Goal: Information Seeking & Learning: Learn about a topic

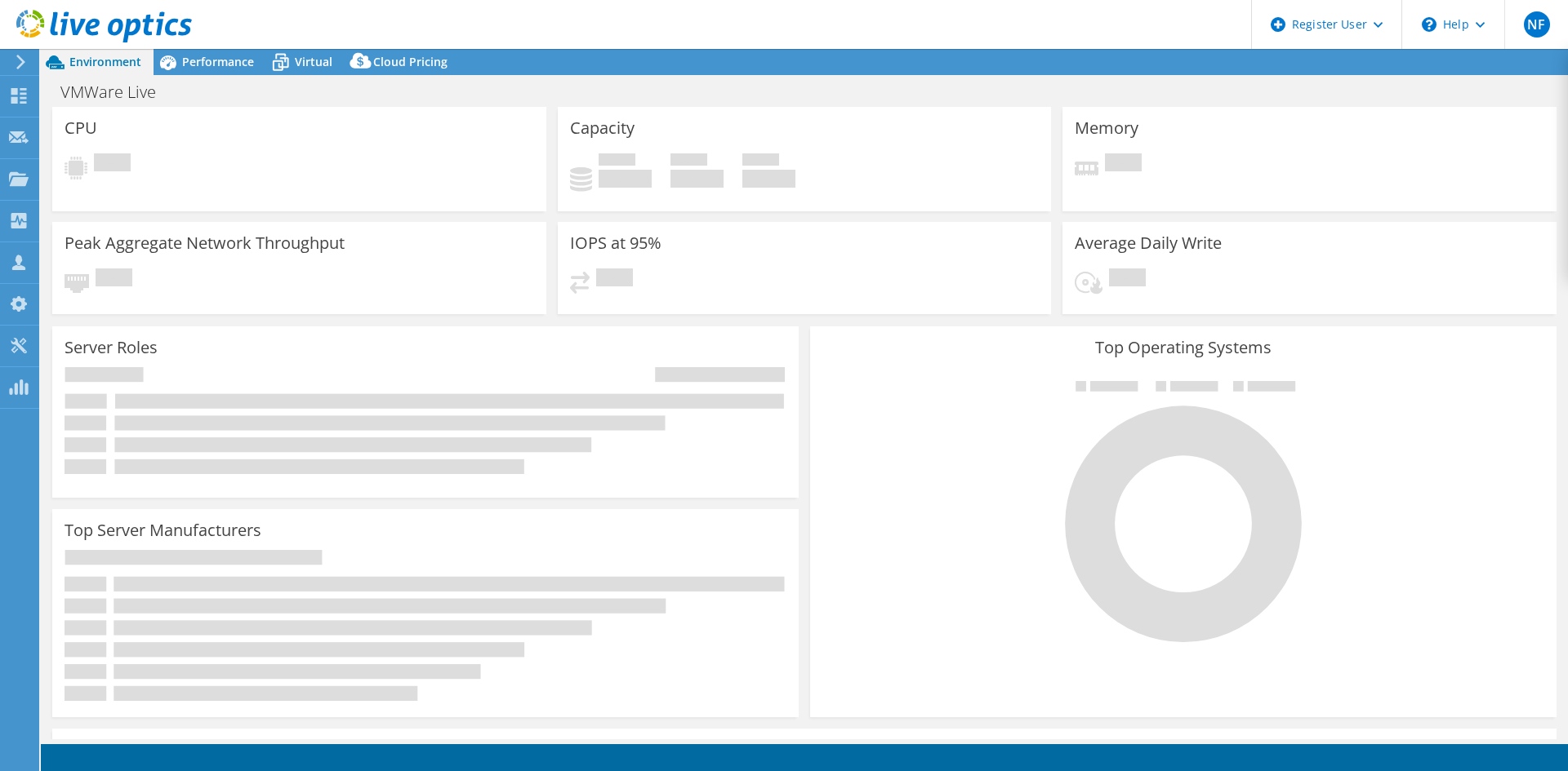
select select "USD"
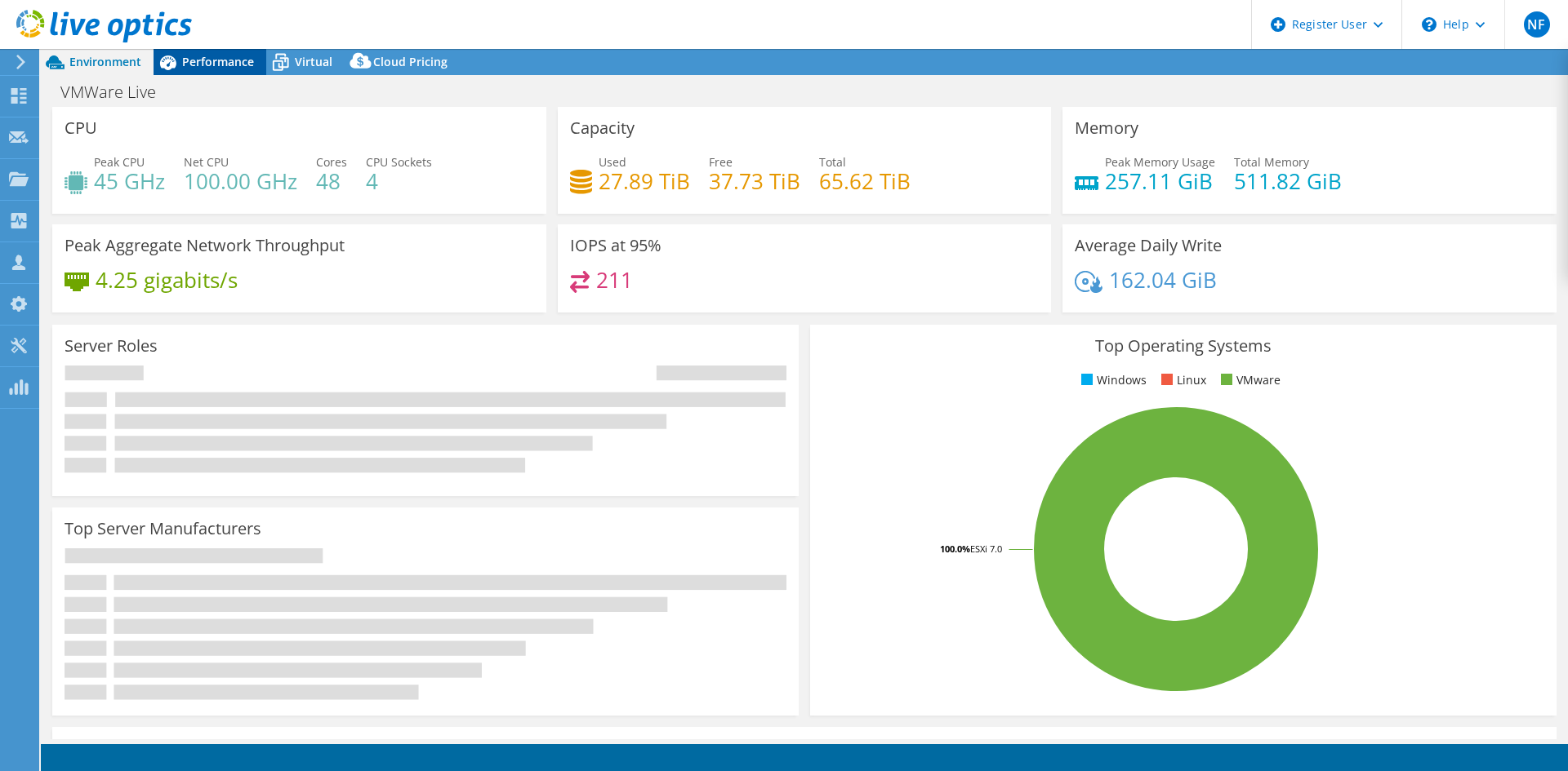
click at [188, 65] on span "Performance" at bounding box center [217, 61] width 71 height 16
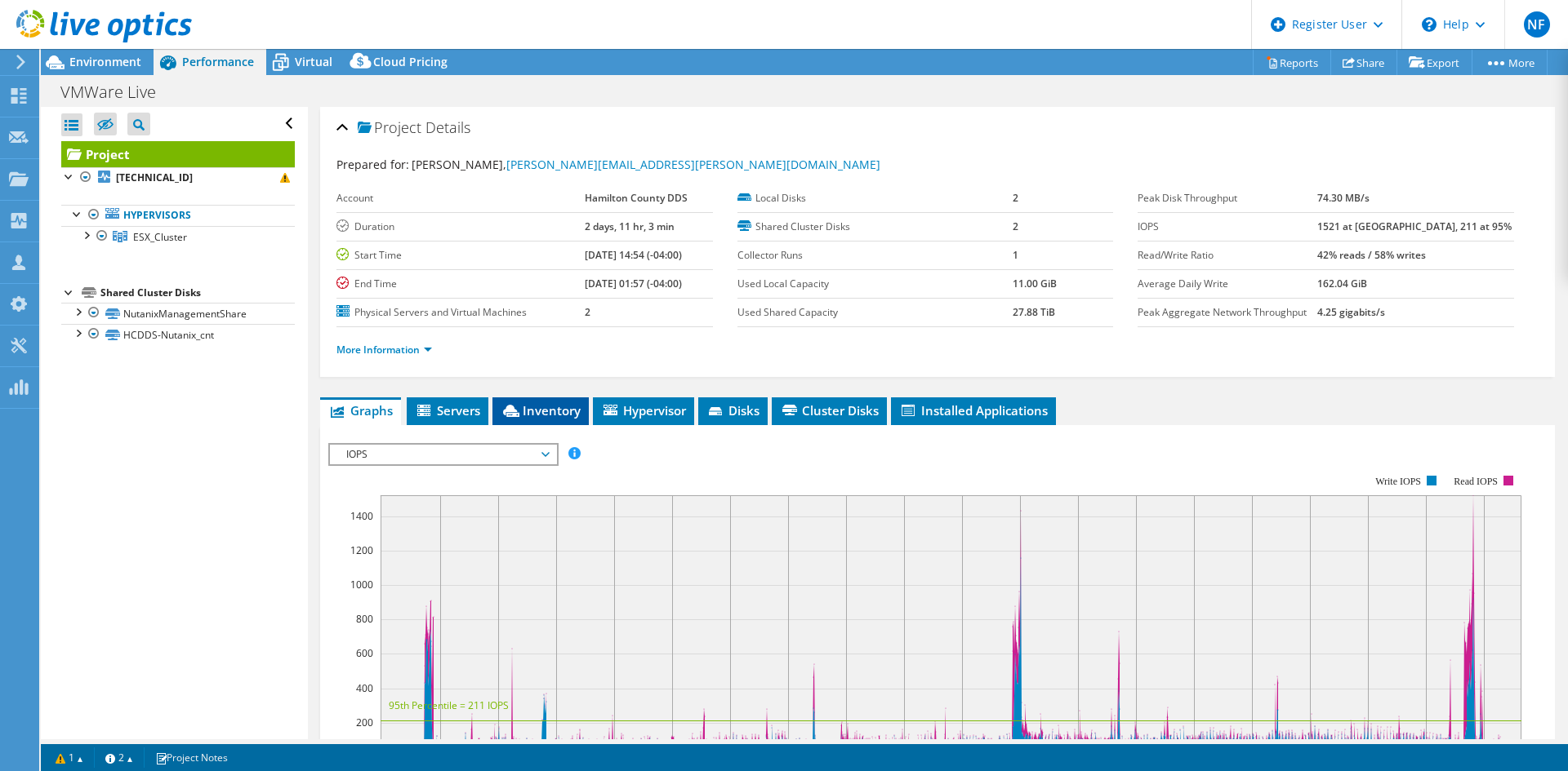
click at [588, 405] on li "Inventory" at bounding box center [541, 411] width 96 height 28
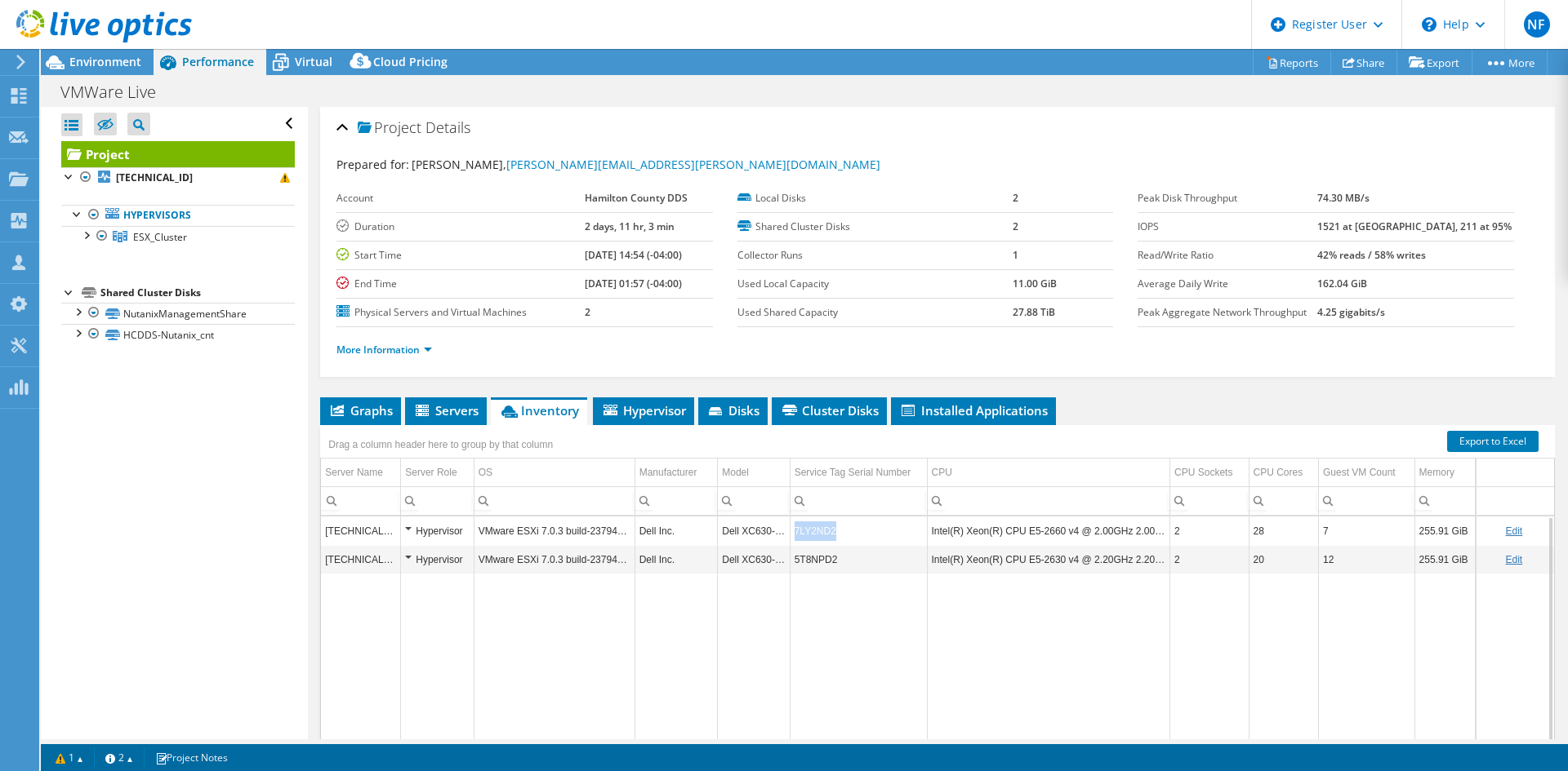
drag, startPoint x: 817, startPoint y: 525, endPoint x: 775, endPoint y: 532, distance: 42.6
click at [775, 532] on tr "[TECHNICAL_ID] Hypervisor VMware ESXi 7.0.3 build-23794027 Dell Inc. Dell XC630…" at bounding box center [937, 530] width 1233 height 29
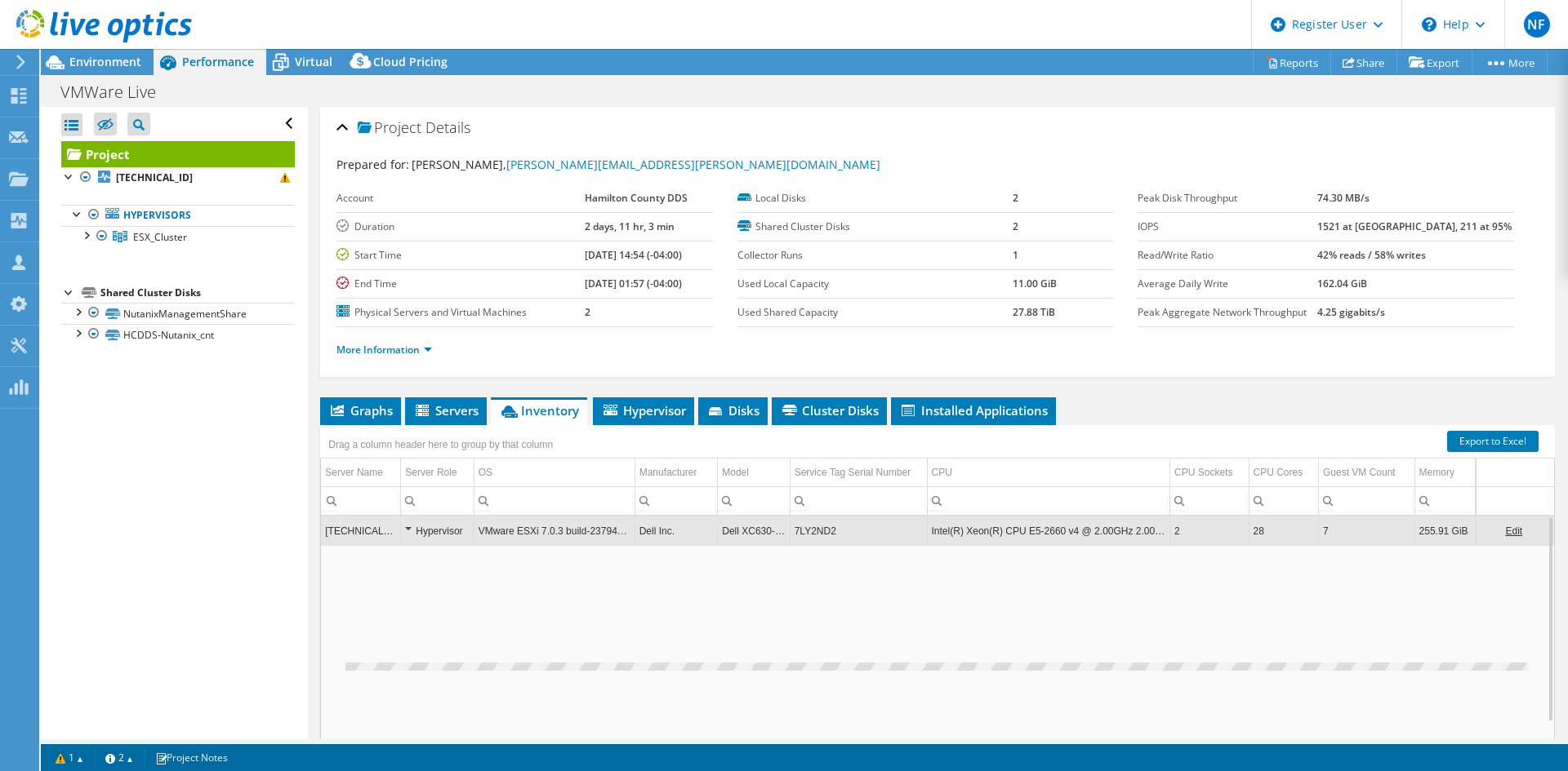
copy tr "0 7LY2ND2"
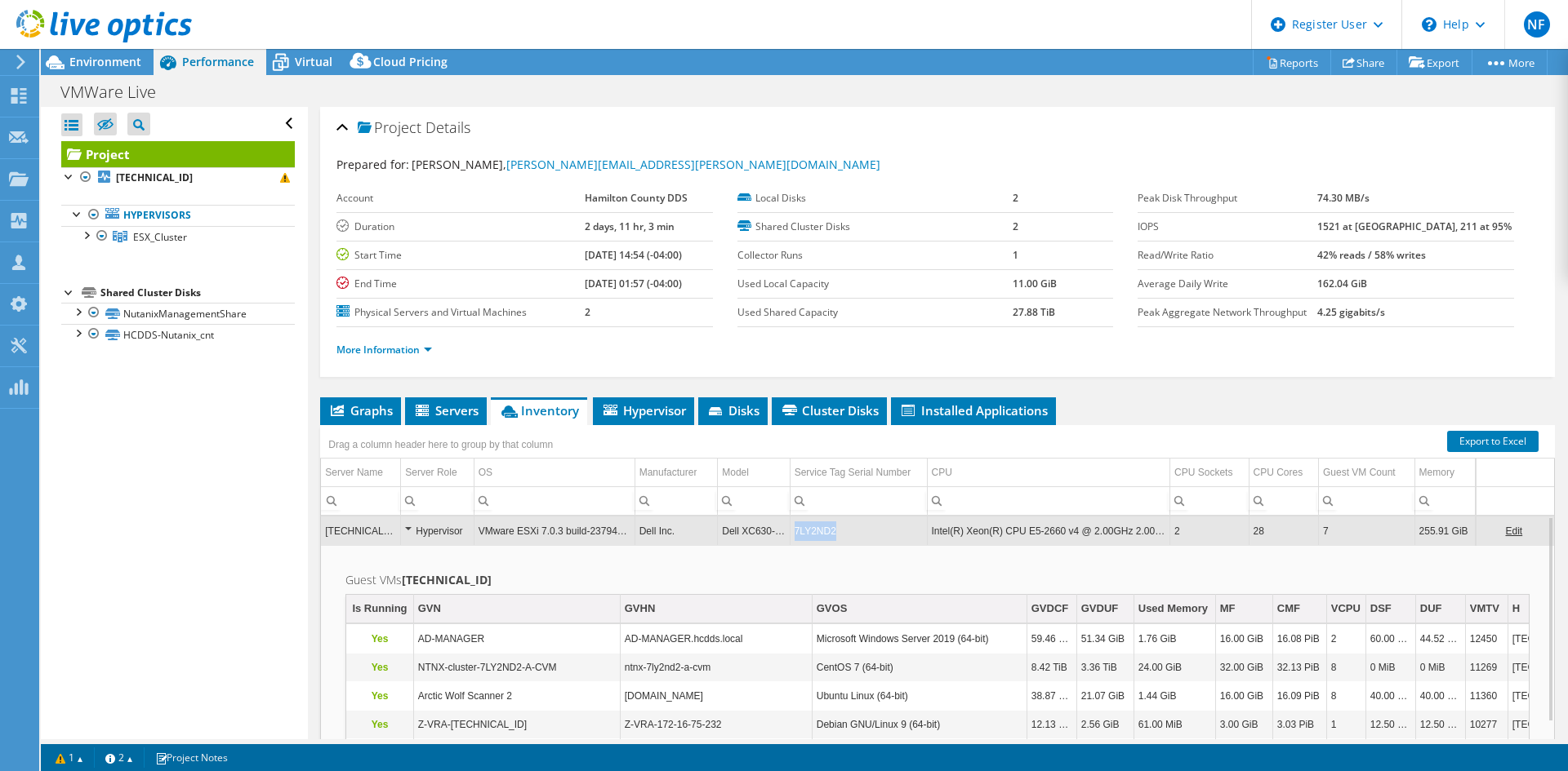
copy td "7LY2ND2"
drag, startPoint x: 843, startPoint y: 532, endPoint x: 787, endPoint y: 532, distance: 56.0
click at [790, 532] on td "7LY2ND2" at bounding box center [859, 530] width 137 height 29
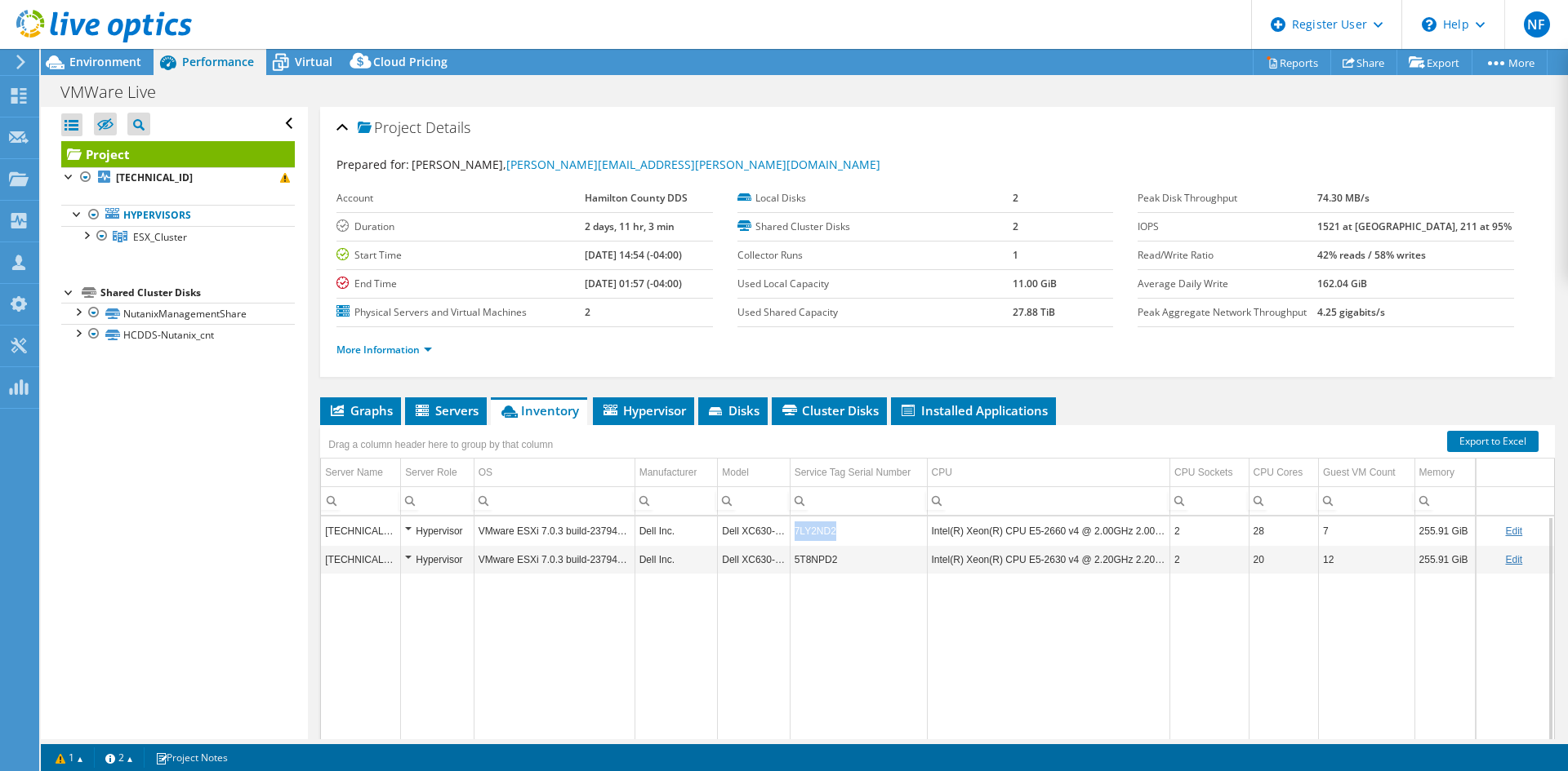
copy td "7LY2ND2"
drag, startPoint x: 831, startPoint y: 530, endPoint x: 794, endPoint y: 534, distance: 37.2
click at [794, 534] on td "7LY2ND2" at bounding box center [859, 530] width 137 height 29
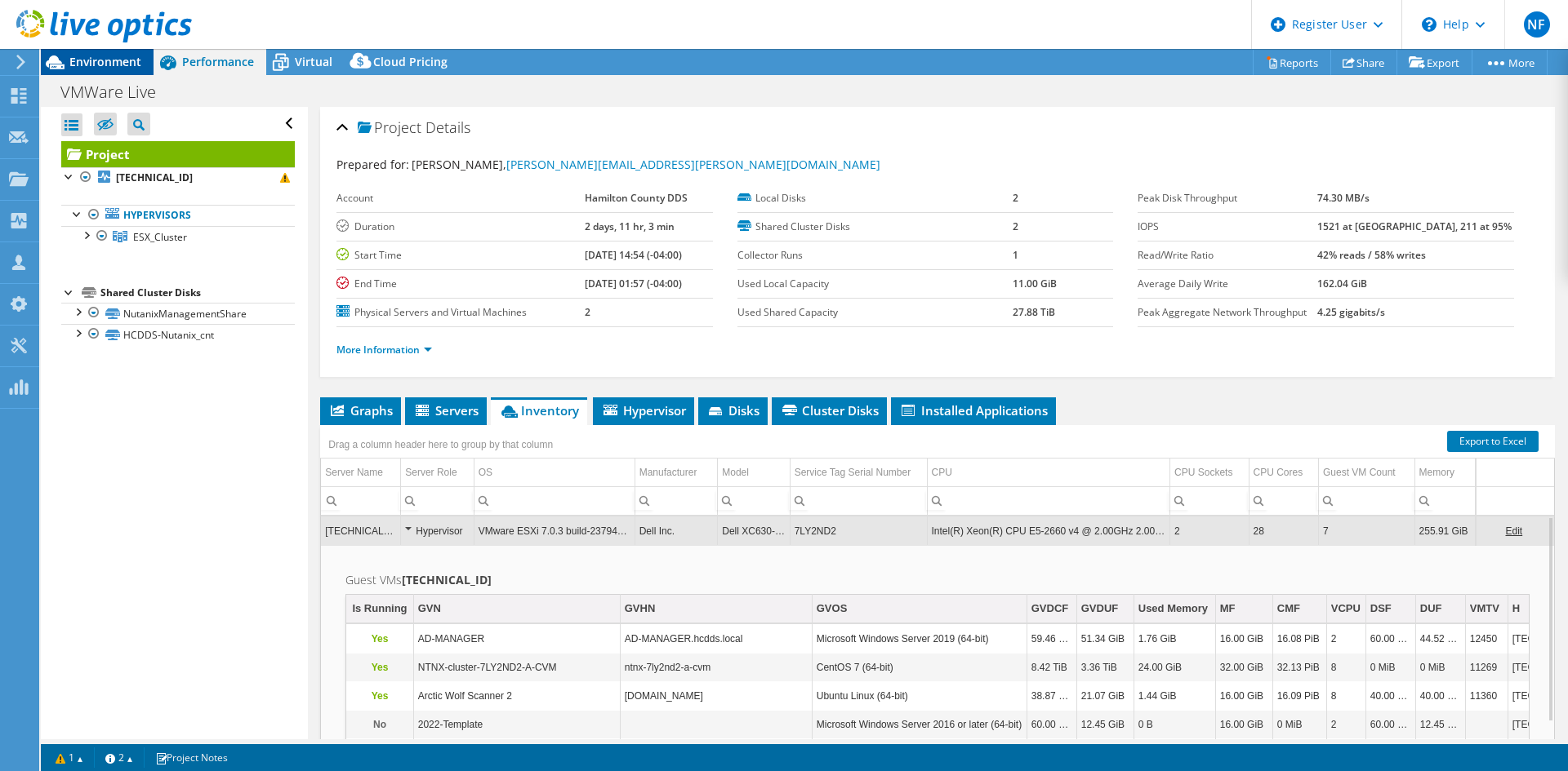
click at [123, 57] on span "Environment" at bounding box center [105, 61] width 71 height 16
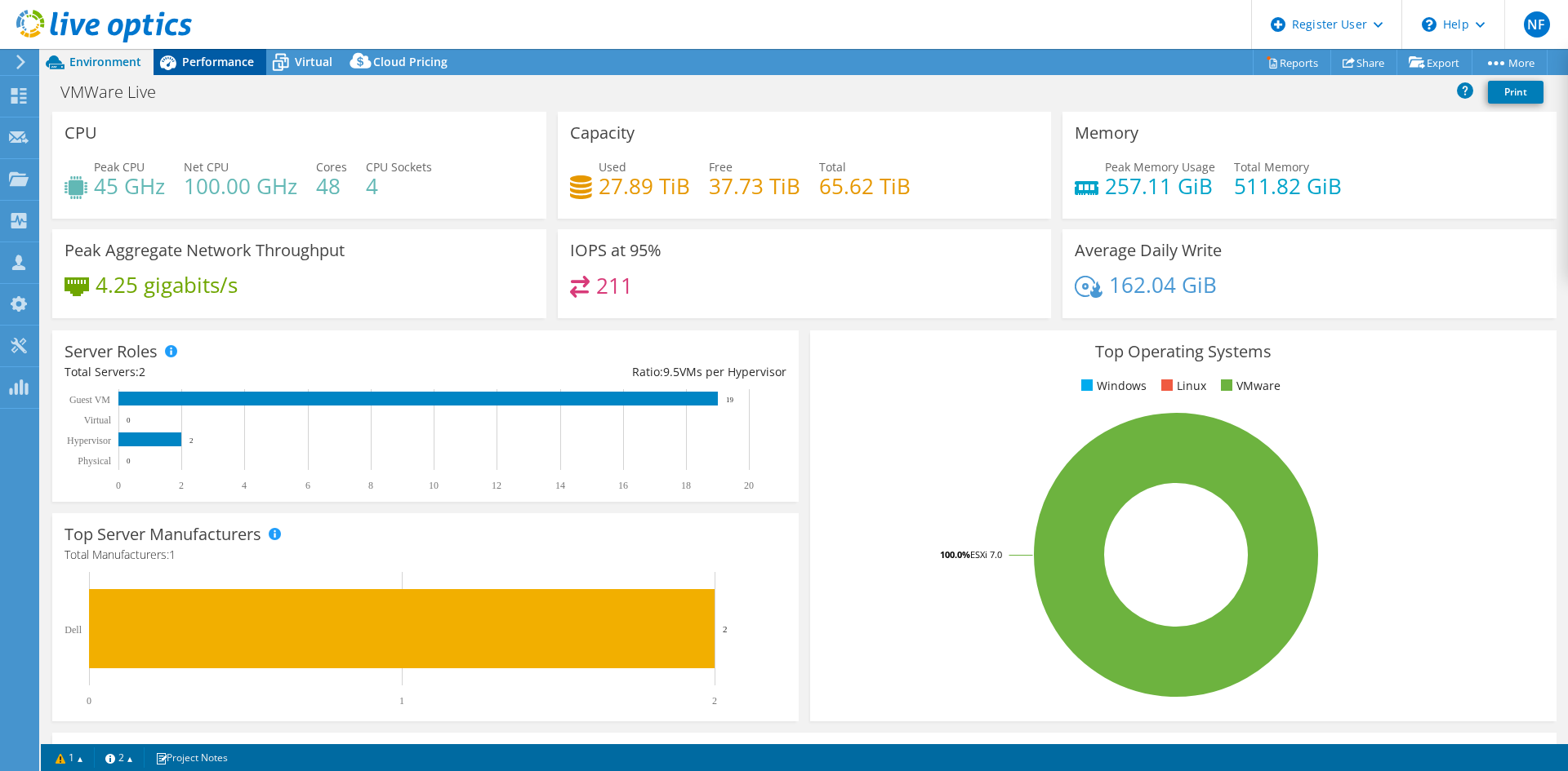
click at [223, 67] on span "Performance" at bounding box center [217, 61] width 71 height 16
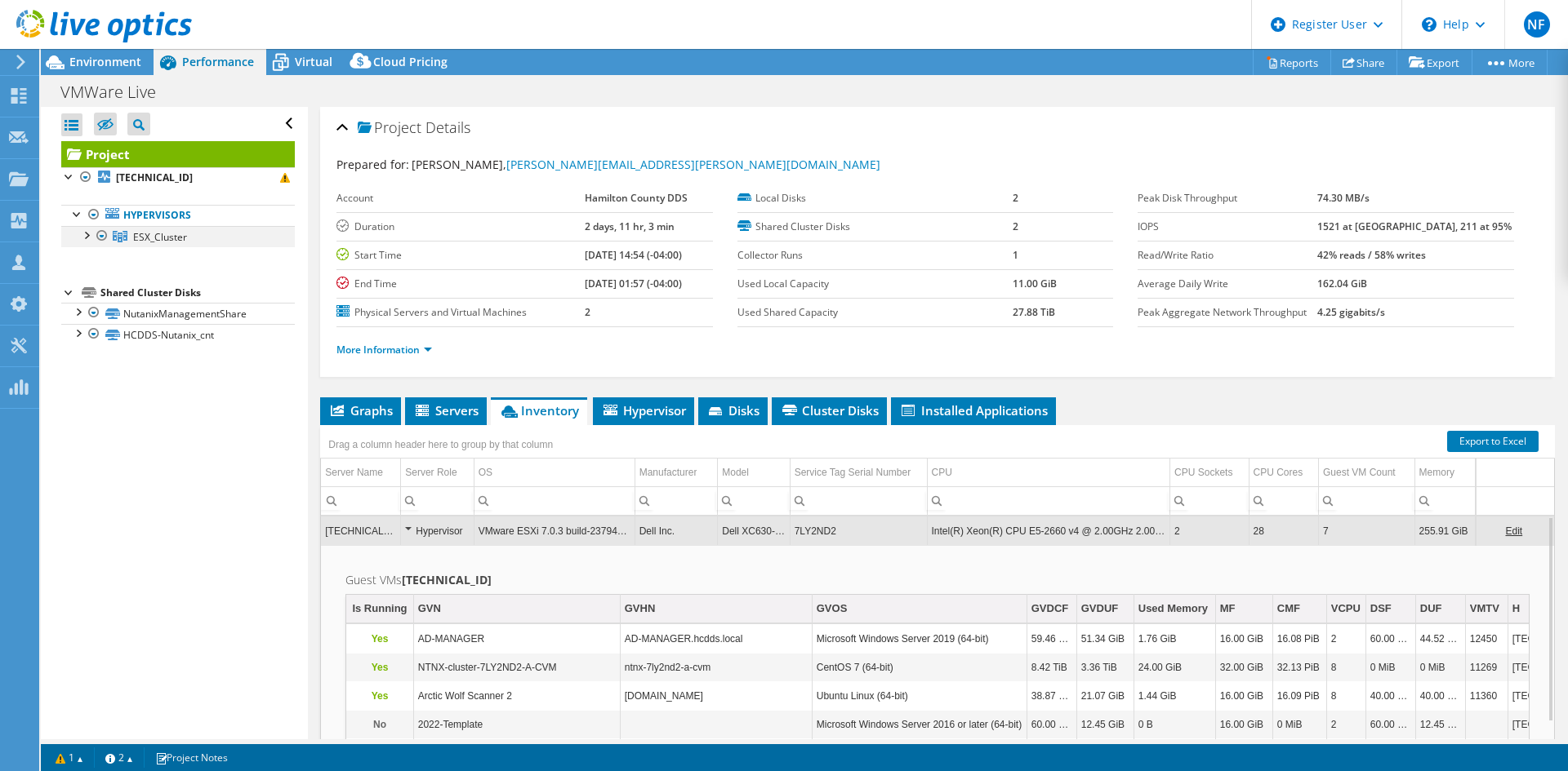
click at [79, 238] on div at bounding box center [86, 234] width 17 height 17
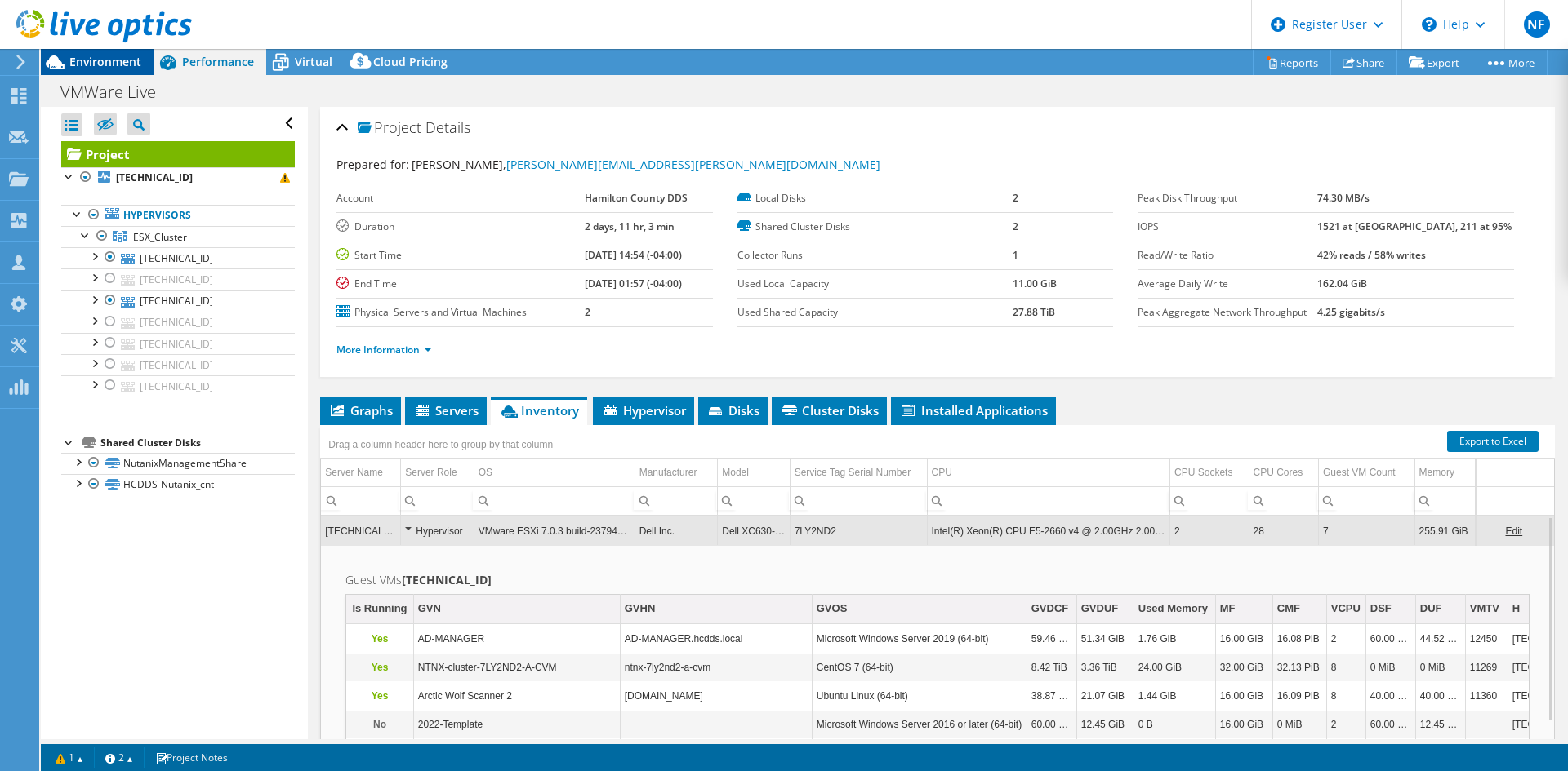
click at [108, 61] on span "Environment" at bounding box center [105, 61] width 71 height 16
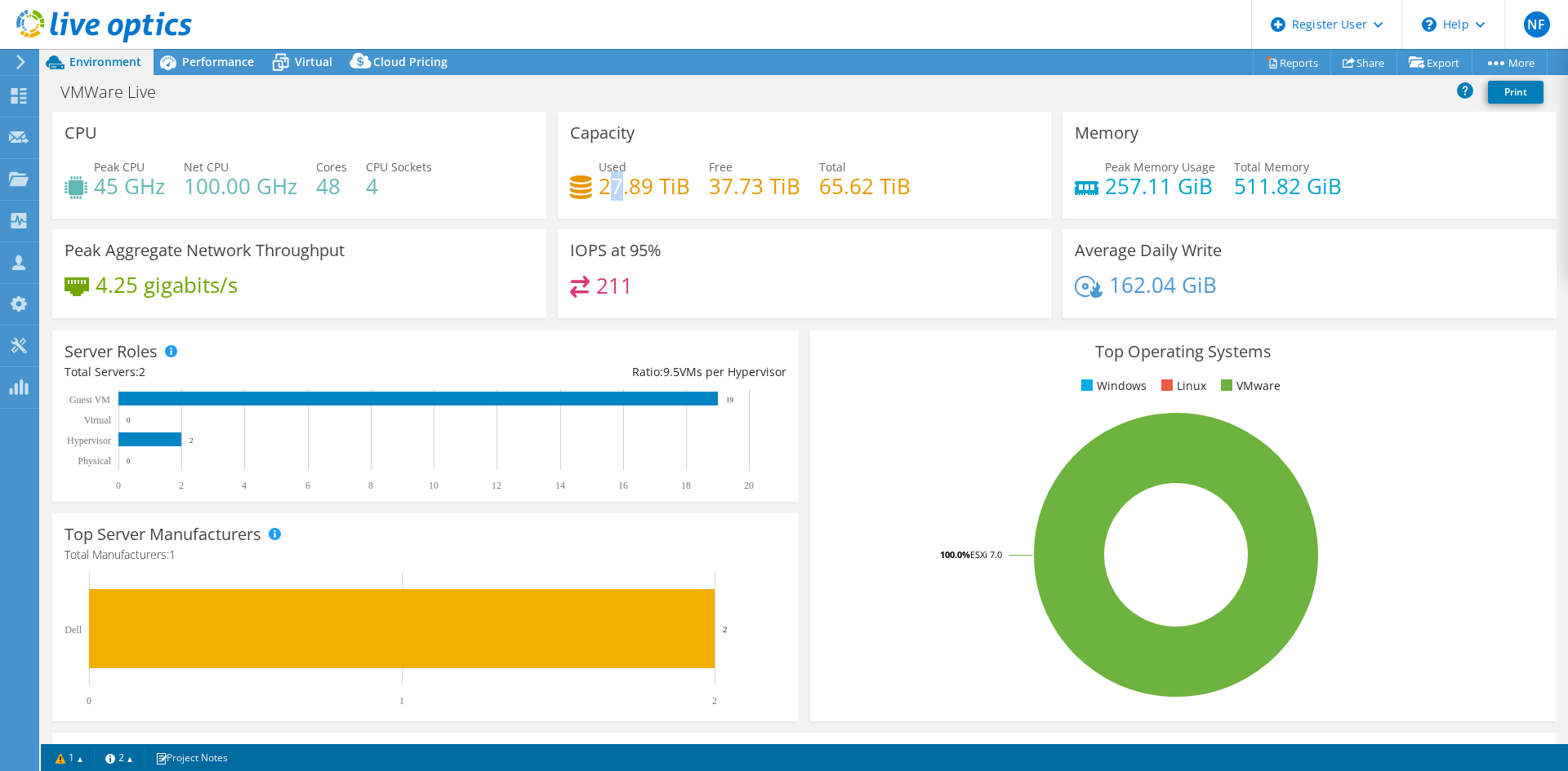
drag, startPoint x: 602, startPoint y: 189, endPoint x: 616, endPoint y: 188, distance: 14.0
click at [619, 188] on h4 "27.89 TiB" at bounding box center [644, 185] width 92 height 18
click at [592, 189] on div "Used 27.89 TiB" at bounding box center [630, 177] width 120 height 37
drag, startPoint x: 592, startPoint y: 190, endPoint x: 671, endPoint y: 189, distance: 79.0
click at [671, 189] on div "Used 27.89 TiB" at bounding box center [630, 177] width 120 height 37
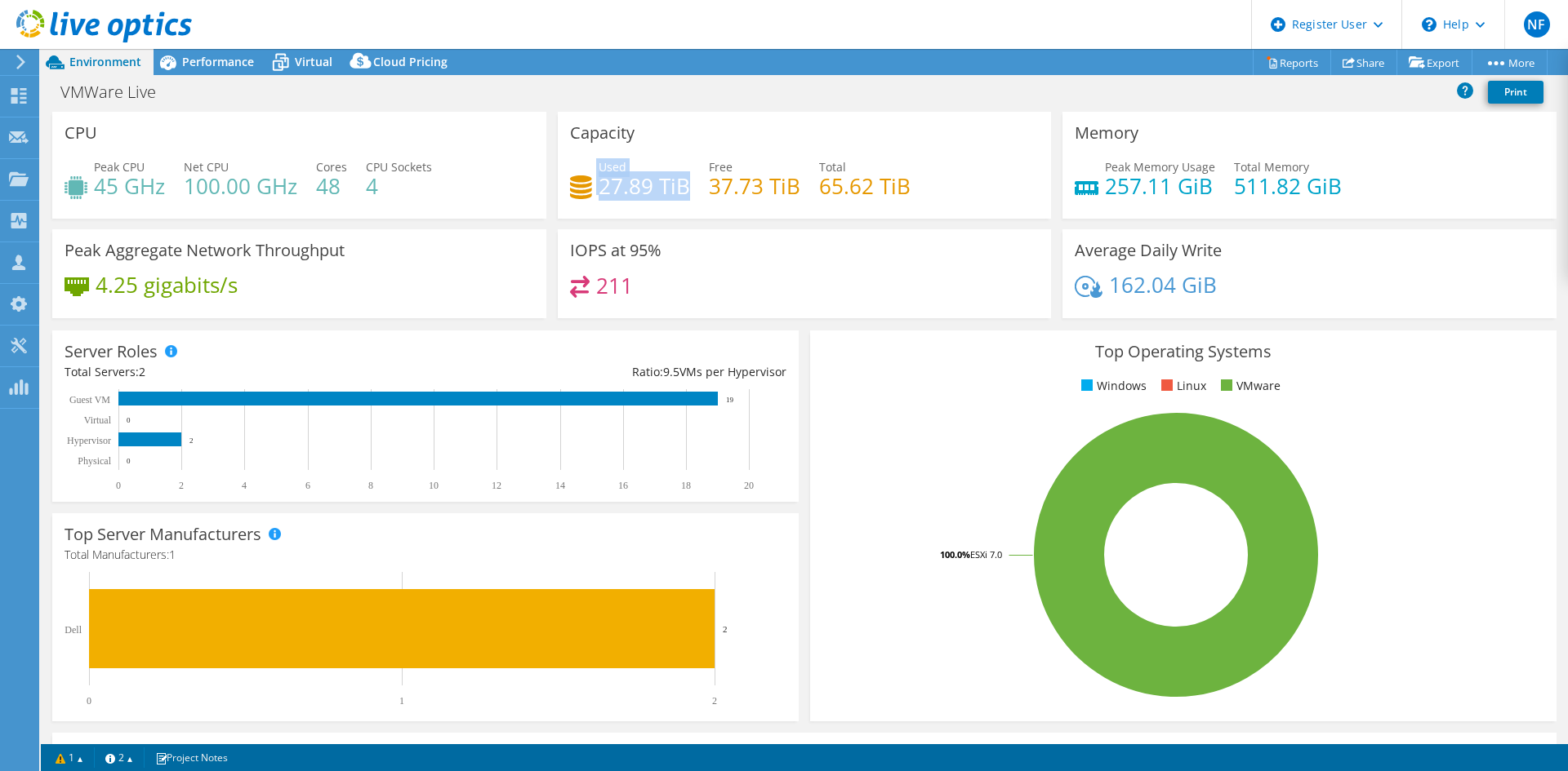
click at [664, 195] on h4 "27.89 TiB" at bounding box center [644, 185] width 92 height 18
click at [640, 187] on h4 "27.89 TiB" at bounding box center [644, 185] width 92 height 18
click at [208, 61] on span "Performance" at bounding box center [217, 61] width 71 height 16
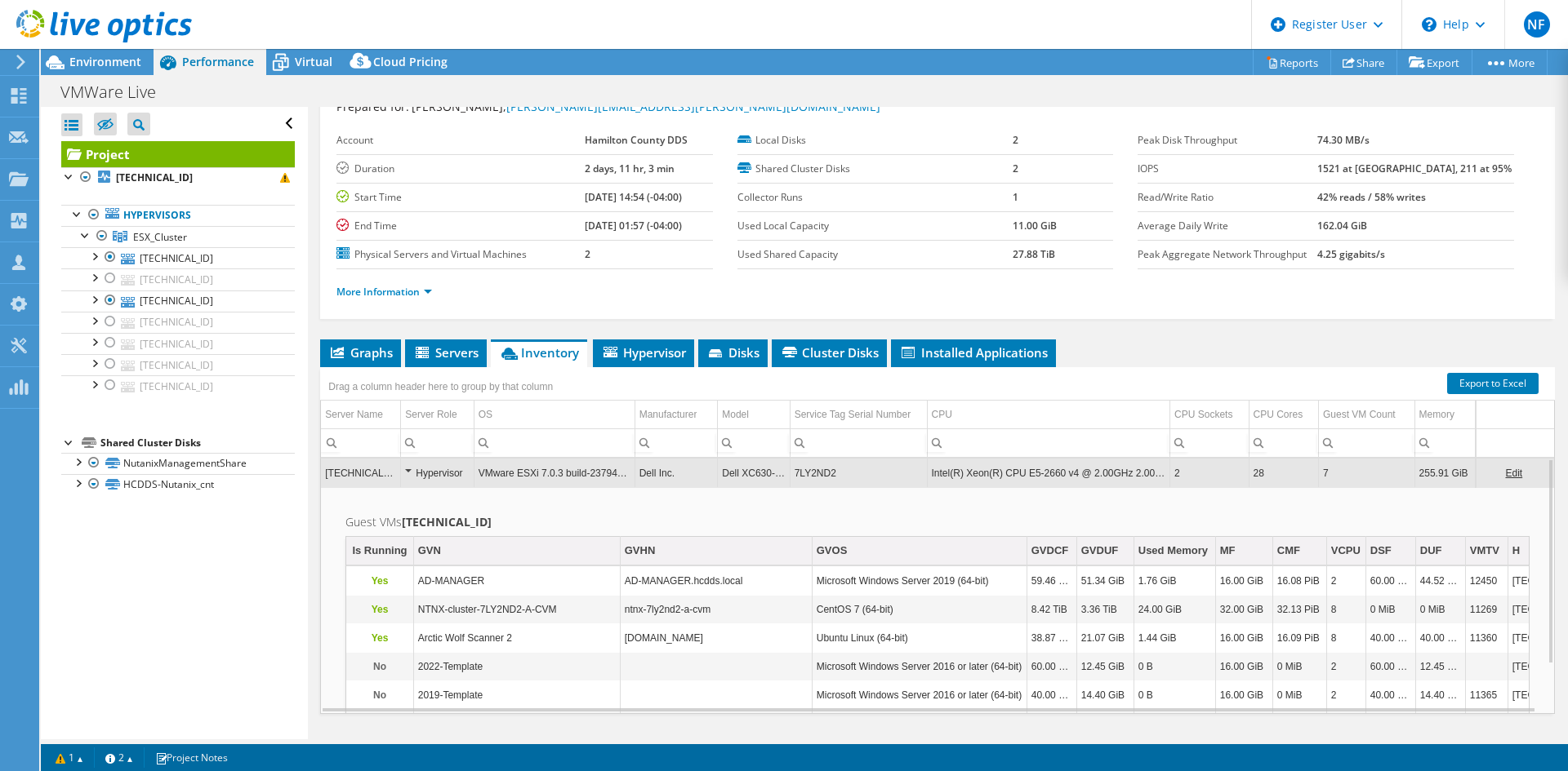
scroll to position [95, 0]
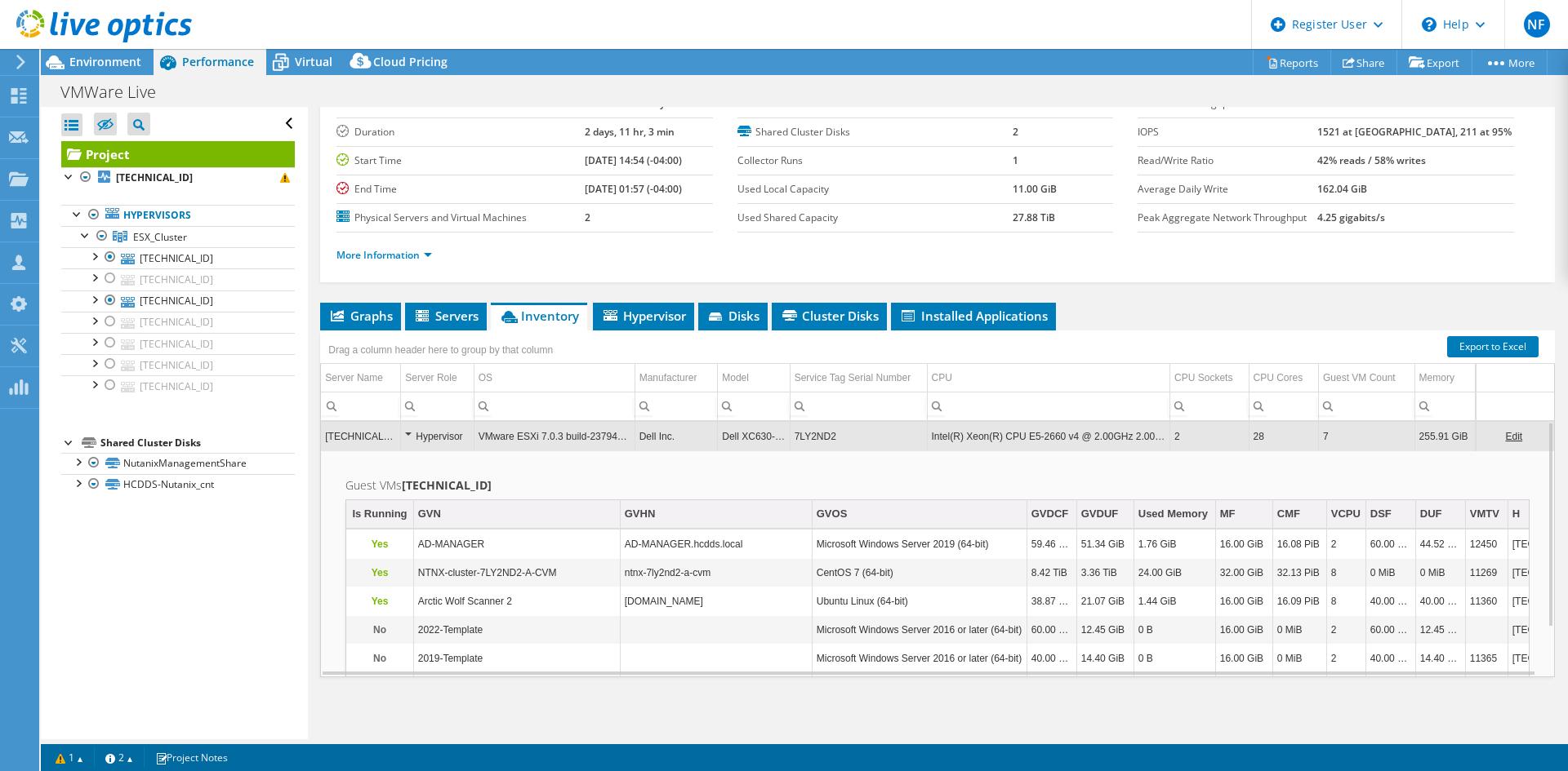
click at [916, 437] on td "7LY2ND2" at bounding box center [859, 436] width 137 height 29
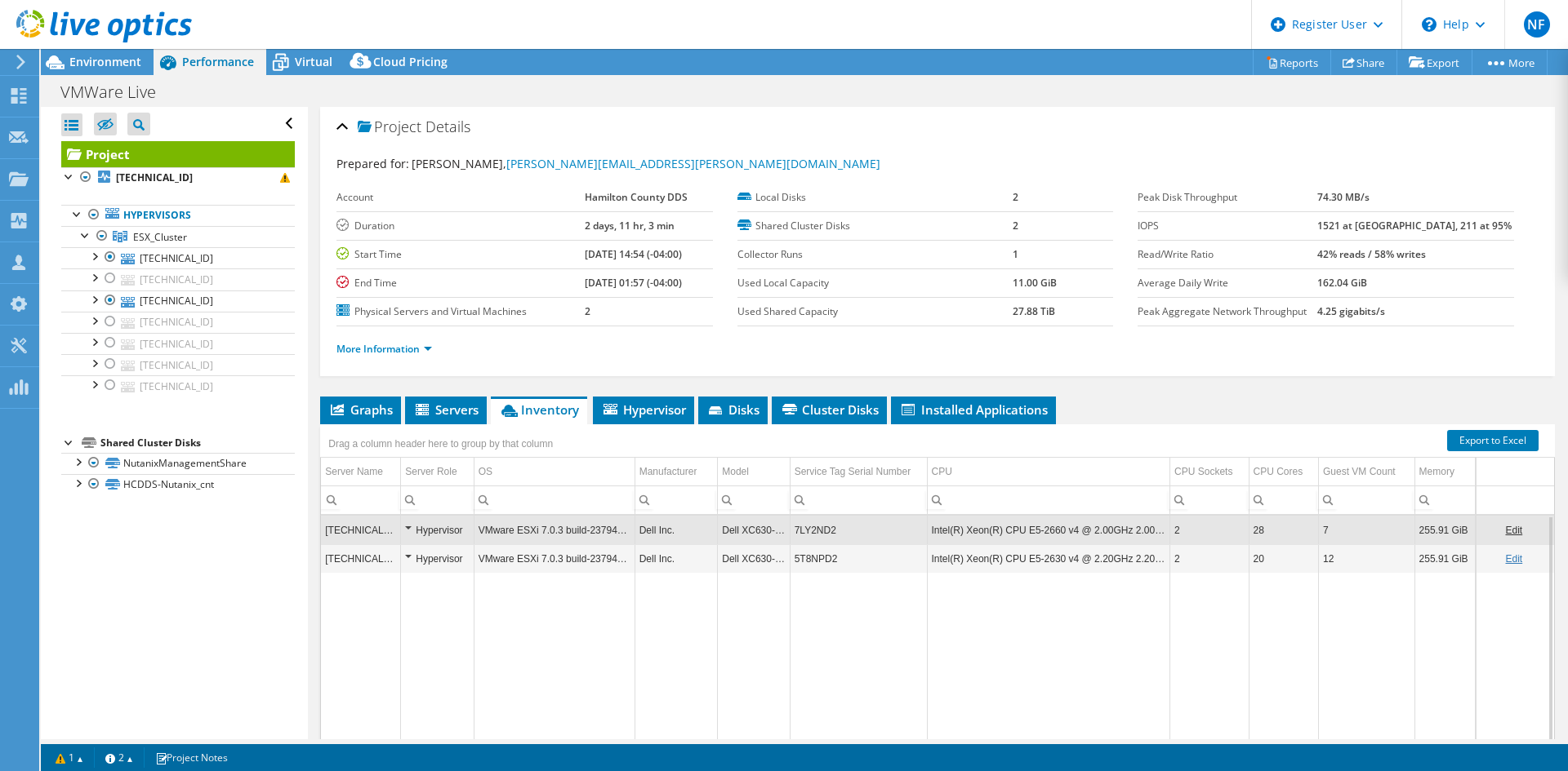
scroll to position [0, 0]
click at [82, 55] on span "Environment" at bounding box center [105, 61] width 71 height 16
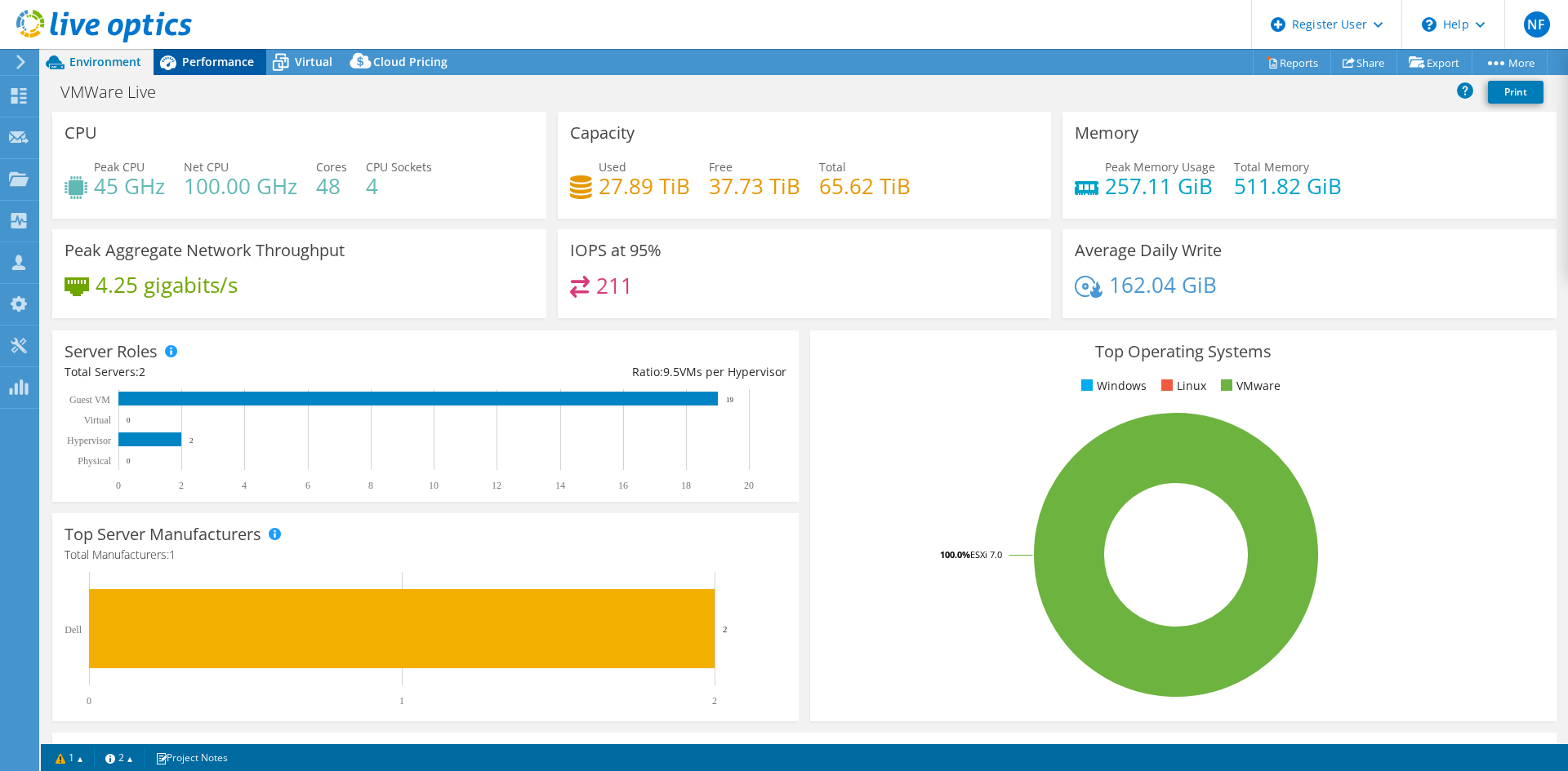
click at [236, 56] on span "Performance" at bounding box center [217, 61] width 71 height 16
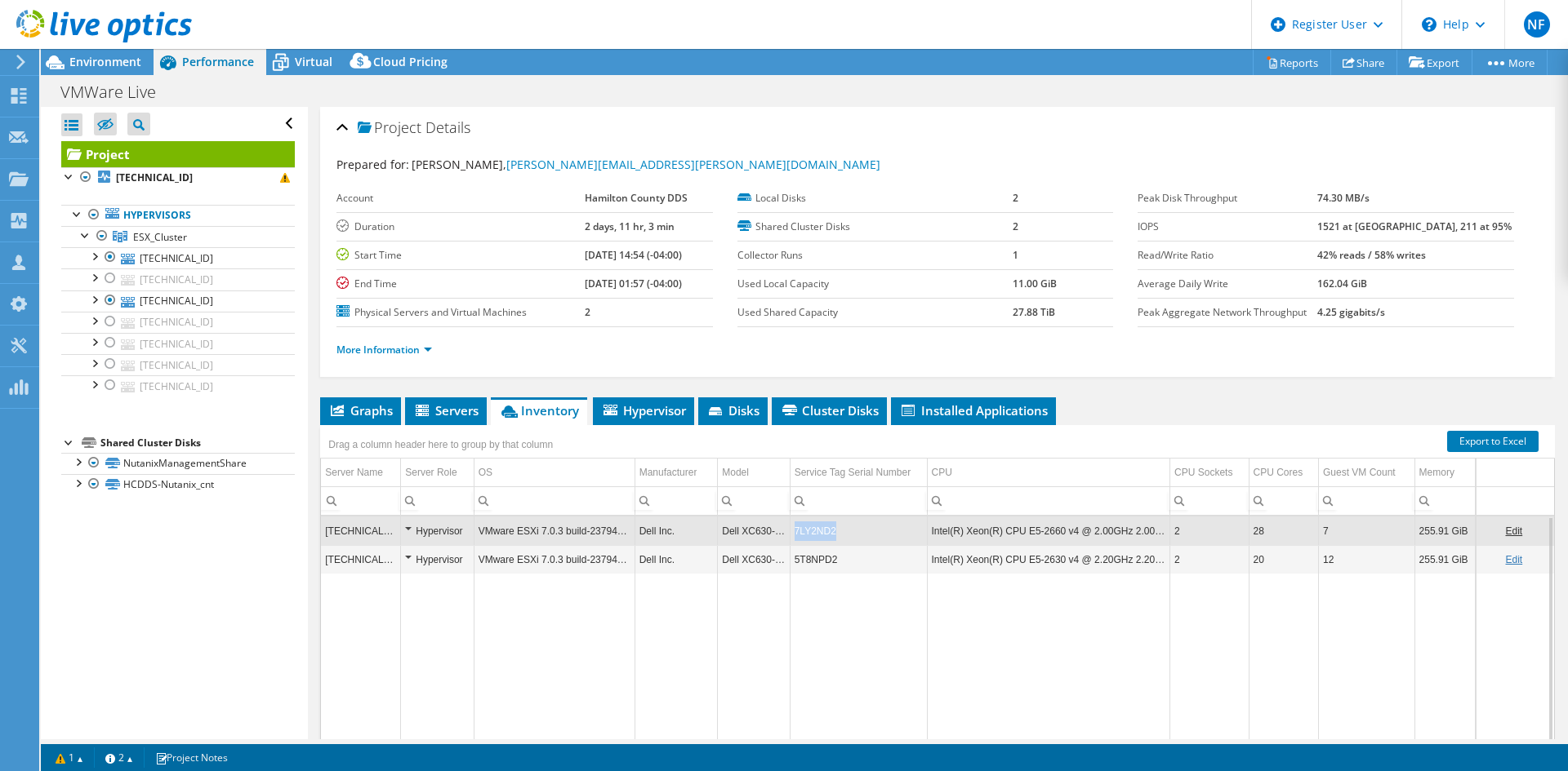
copy td "7LY2ND2"
drag, startPoint x: 844, startPoint y: 529, endPoint x: 790, endPoint y: 532, distance: 54.1
click at [790, 532] on td "7LY2ND2" at bounding box center [859, 530] width 137 height 29
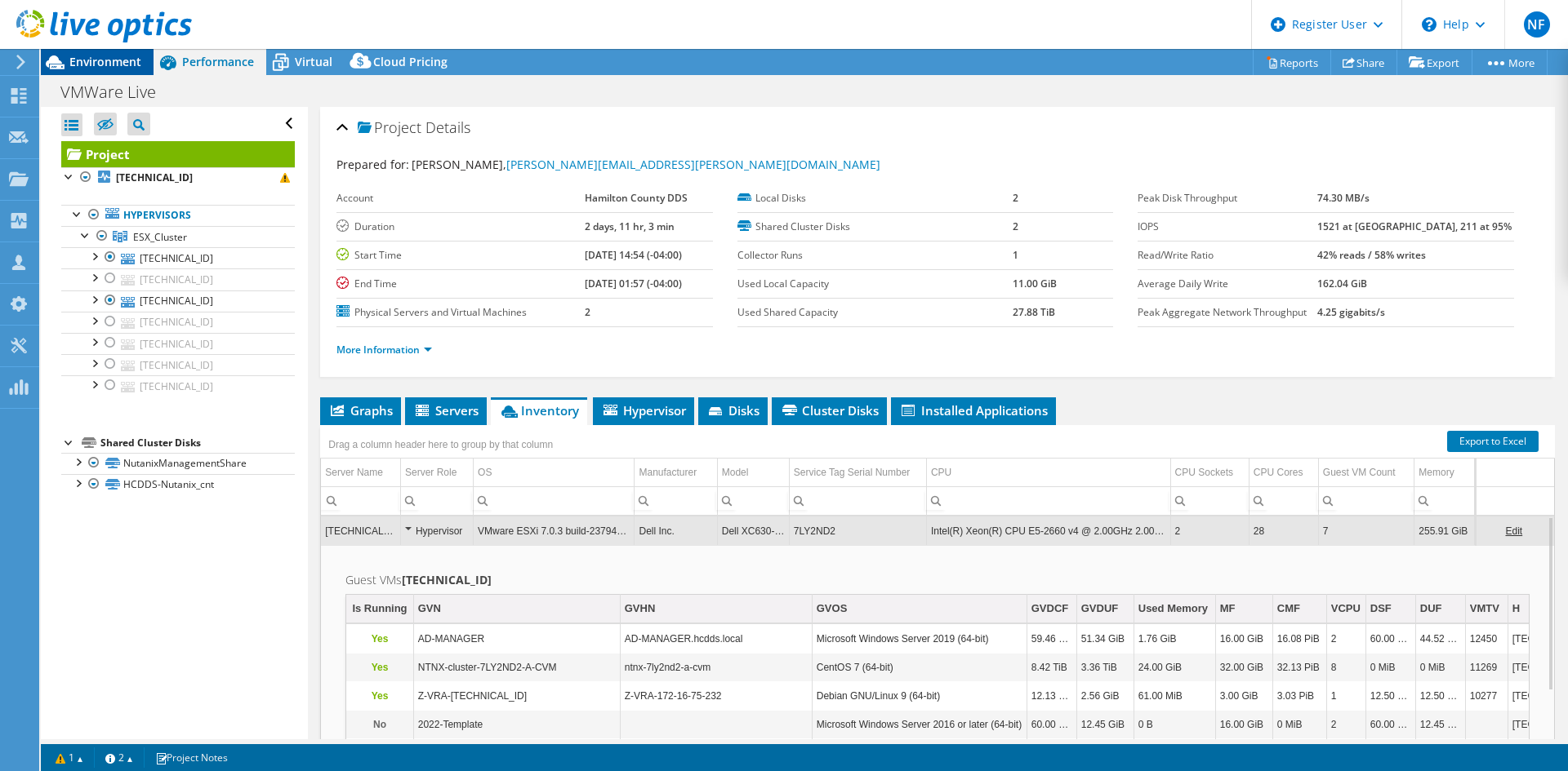
click at [99, 64] on span "Environment" at bounding box center [105, 61] width 71 height 16
